Goal: Transaction & Acquisition: Obtain resource

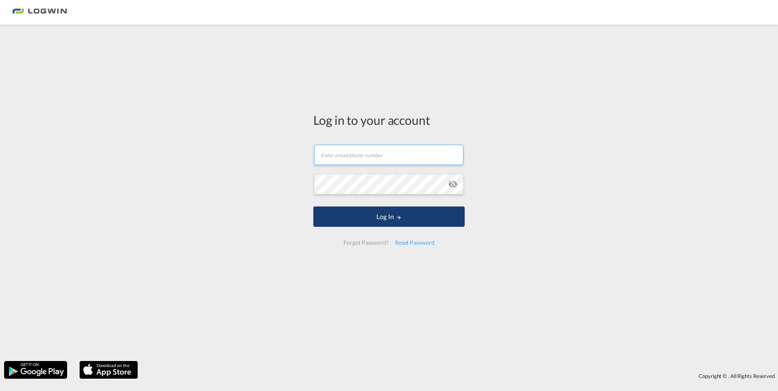
type input "[PERSON_NAME][EMAIL_ADDRESS][DOMAIN_NAME]"
drag, startPoint x: 412, startPoint y: 215, endPoint x: 405, endPoint y: 213, distance: 6.7
click at [412, 215] on button "Log In" at bounding box center [388, 217] width 151 height 20
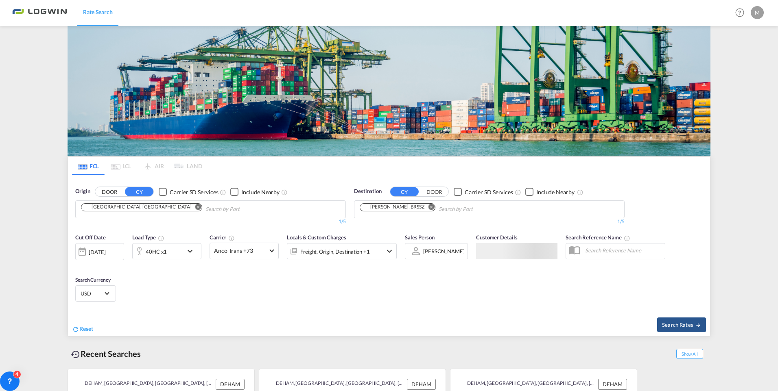
click at [122, 201] on md-chips-wrap "[GEOGRAPHIC_DATA], [GEOGRAPHIC_DATA]" at bounding box center [183, 208] width 206 height 15
click at [195, 204] on md-icon "Remove" at bounding box center [198, 207] width 6 height 6
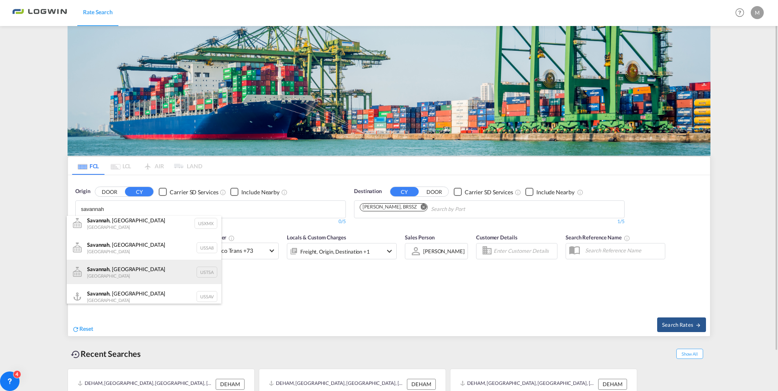
scroll to position [10, 0]
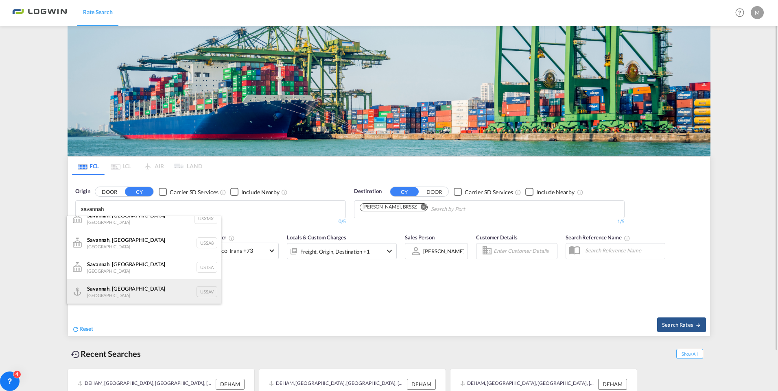
type input "savannah"
click at [124, 294] on div "[GEOGRAPHIC_DATA] , [GEOGRAPHIC_DATA] [GEOGRAPHIC_DATA] USSAV" at bounding box center [144, 291] width 155 height 24
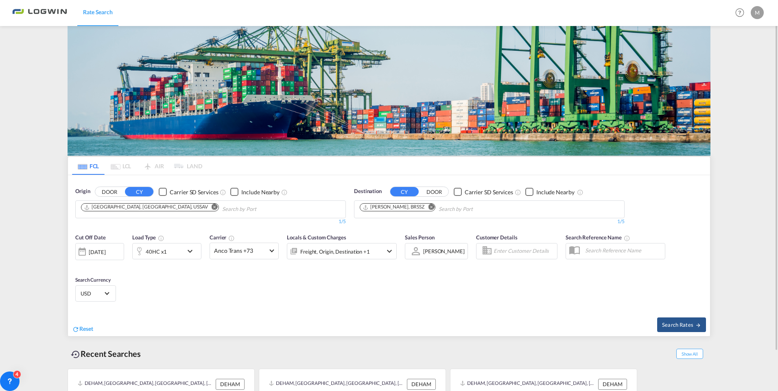
scroll to position [0, 0]
click at [428, 207] on md-icon "Remove" at bounding box center [431, 207] width 6 height 6
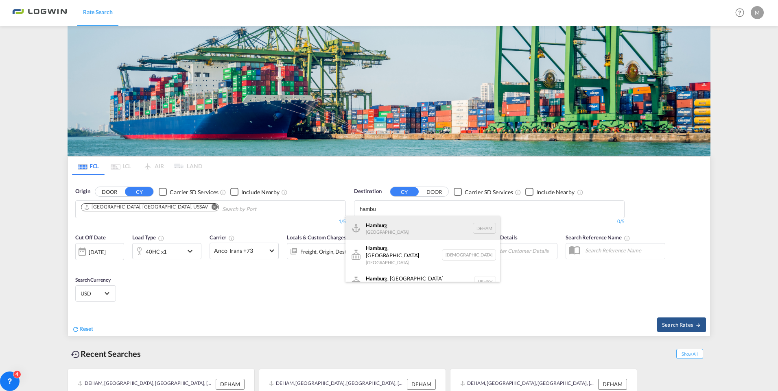
type input "hambu"
click at [407, 231] on div "Hambu rg [GEOGRAPHIC_DATA] [GEOGRAPHIC_DATA]" at bounding box center [422, 228] width 155 height 24
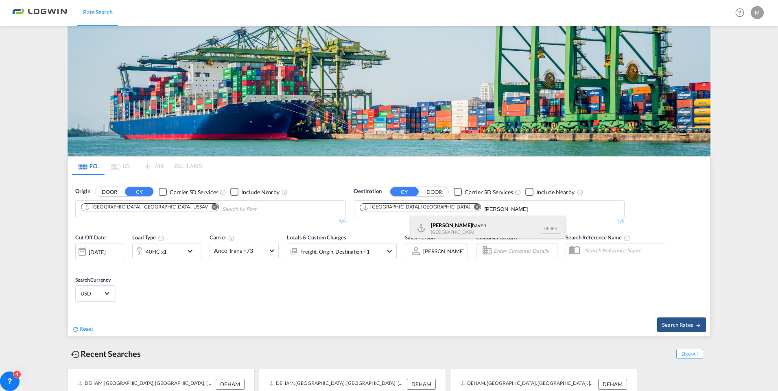
type input "[PERSON_NAME]"
click at [451, 228] on div "[PERSON_NAME] haven [GEOGRAPHIC_DATA] DEBRV" at bounding box center [487, 228] width 155 height 24
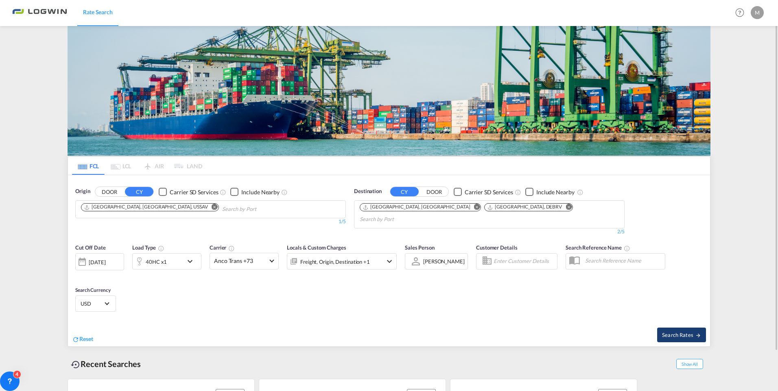
click at [690, 328] on button "Search Rates" at bounding box center [681, 335] width 49 height 15
type input "USSAV to DEHAM,DEBRV / [DATE]"
